Goal: Task Accomplishment & Management: Use online tool/utility

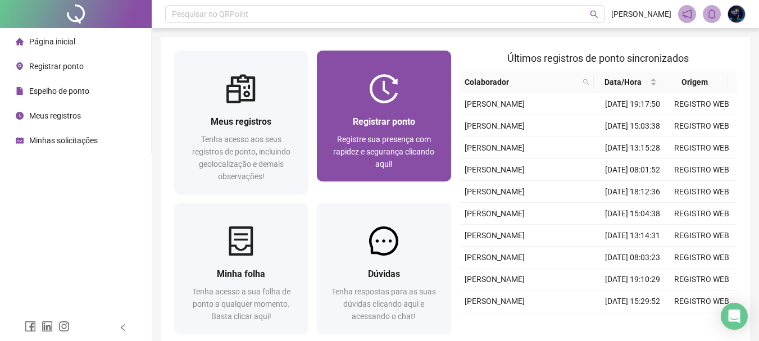
click at [368, 148] on span "Registre sua presença com rapidez e segurança clicando aqui!" at bounding box center [383, 152] width 101 height 34
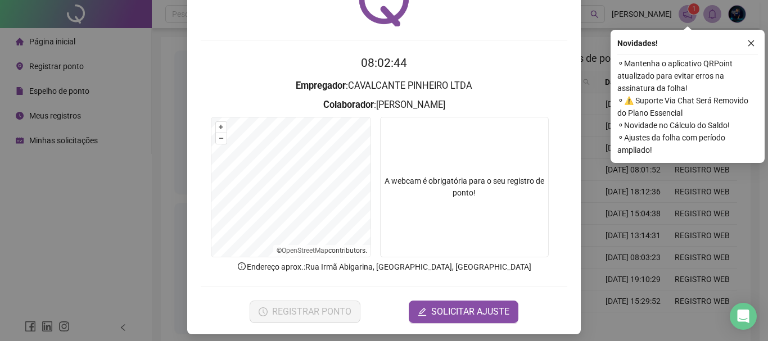
scroll to position [73, 0]
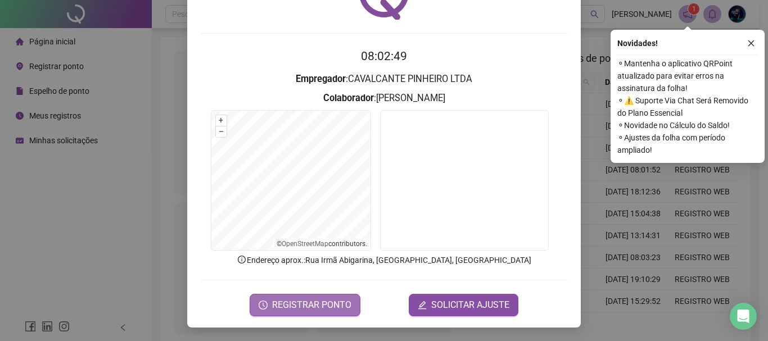
click at [335, 315] on button "REGISTRAR PONTO" at bounding box center [305, 305] width 111 height 22
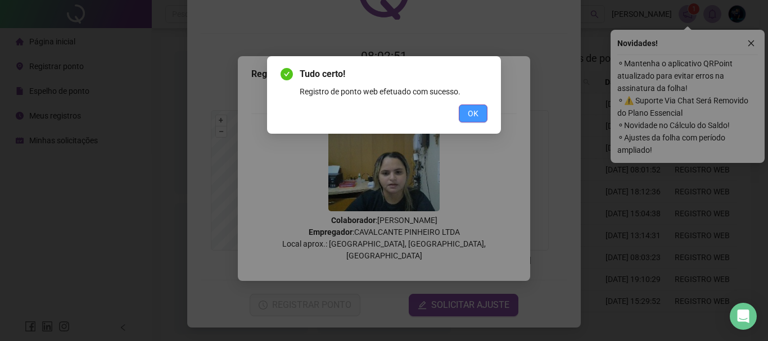
click at [476, 115] on span "OK" at bounding box center [473, 113] width 11 height 12
